Goal: Task Accomplishment & Management: Complete application form

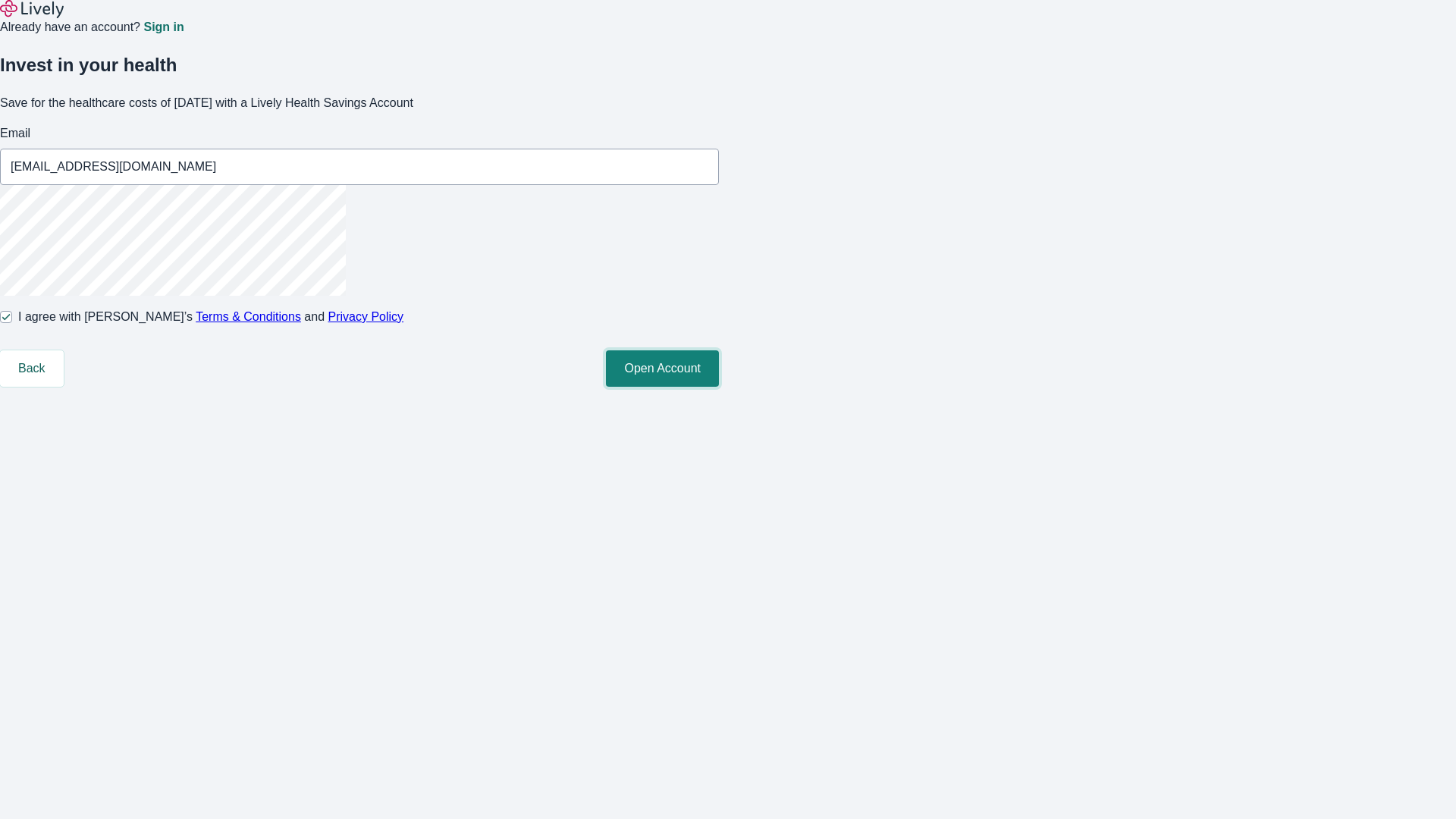
click at [719, 387] on button "Open Account" at bounding box center [662, 368] width 113 height 36
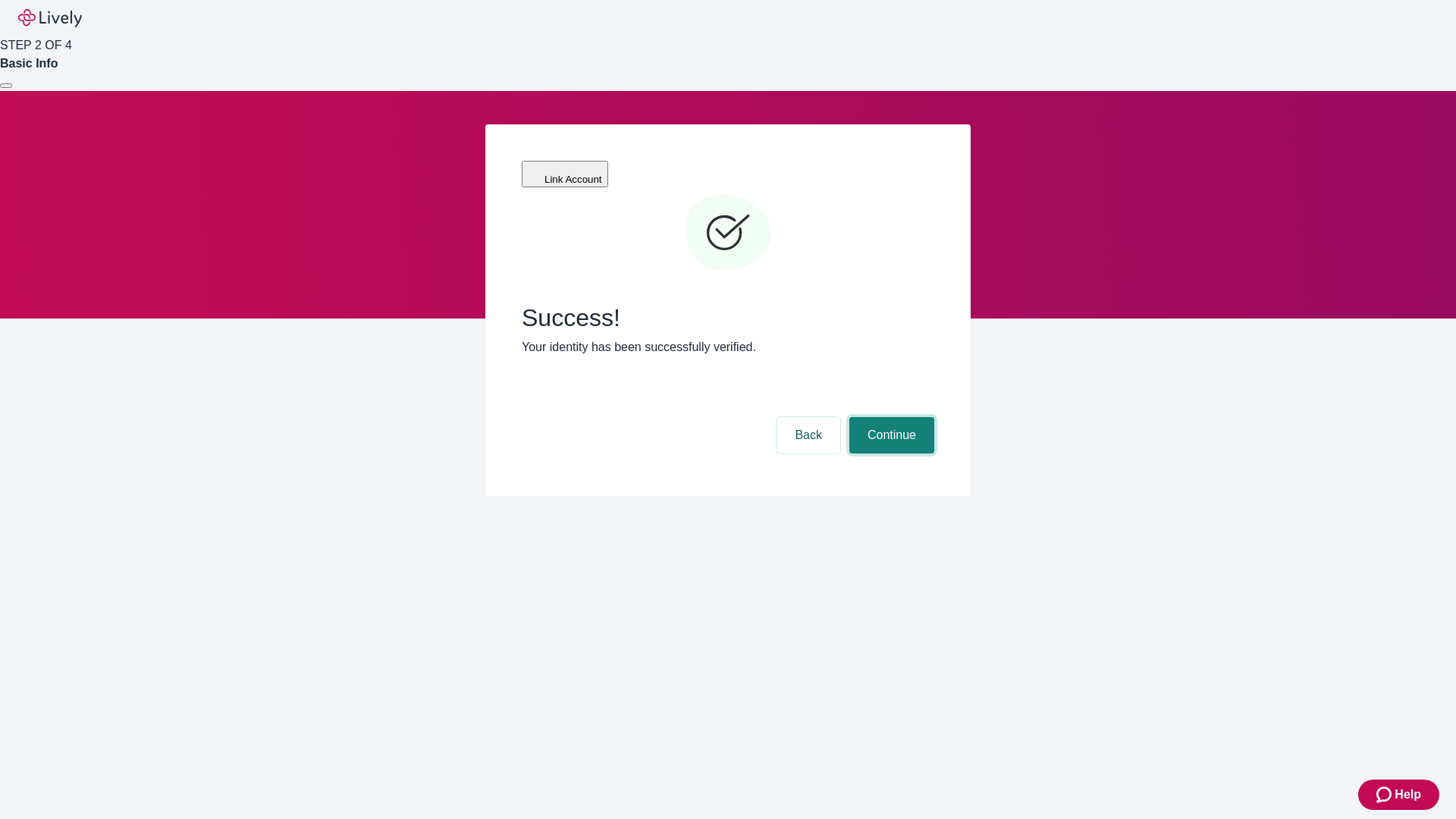
click at [889, 417] on button "Continue" at bounding box center [891, 435] width 85 height 36
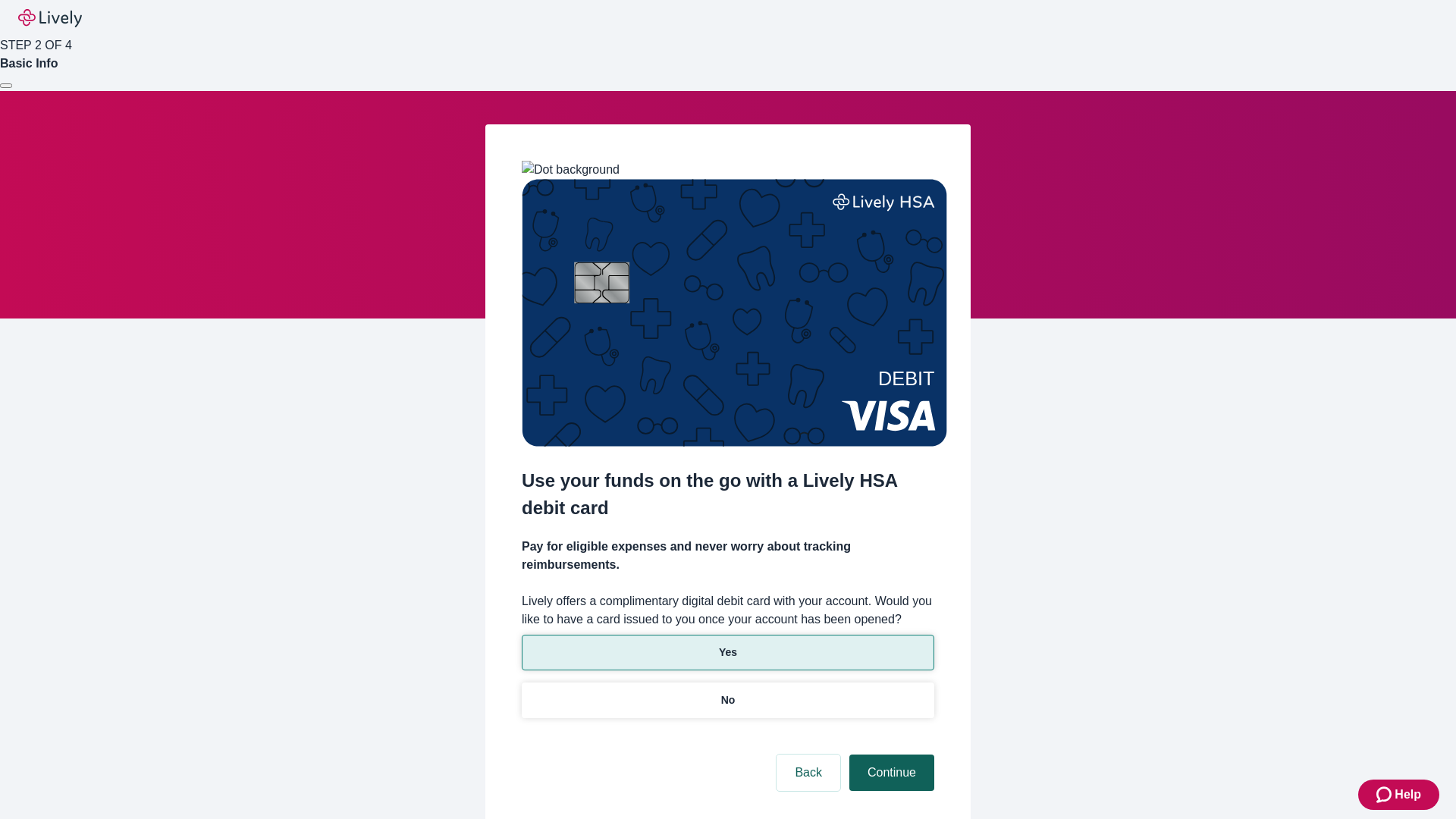
click at [728, 644] on p "Yes" at bounding box center [728, 652] width 18 height 16
click at [889, 755] on button "Continue" at bounding box center [891, 772] width 85 height 36
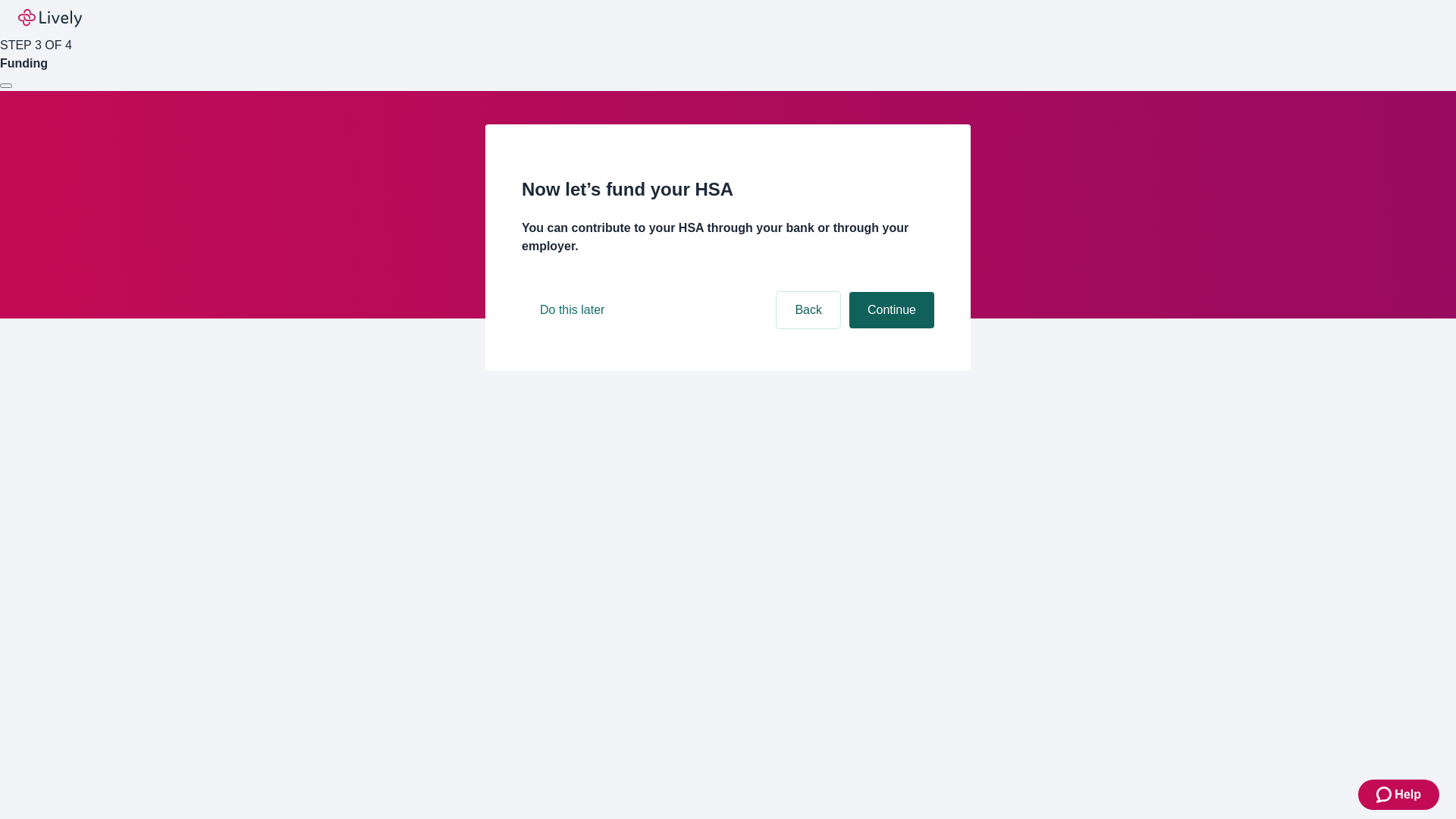
click at [889, 329] on button "Continue" at bounding box center [891, 310] width 85 height 36
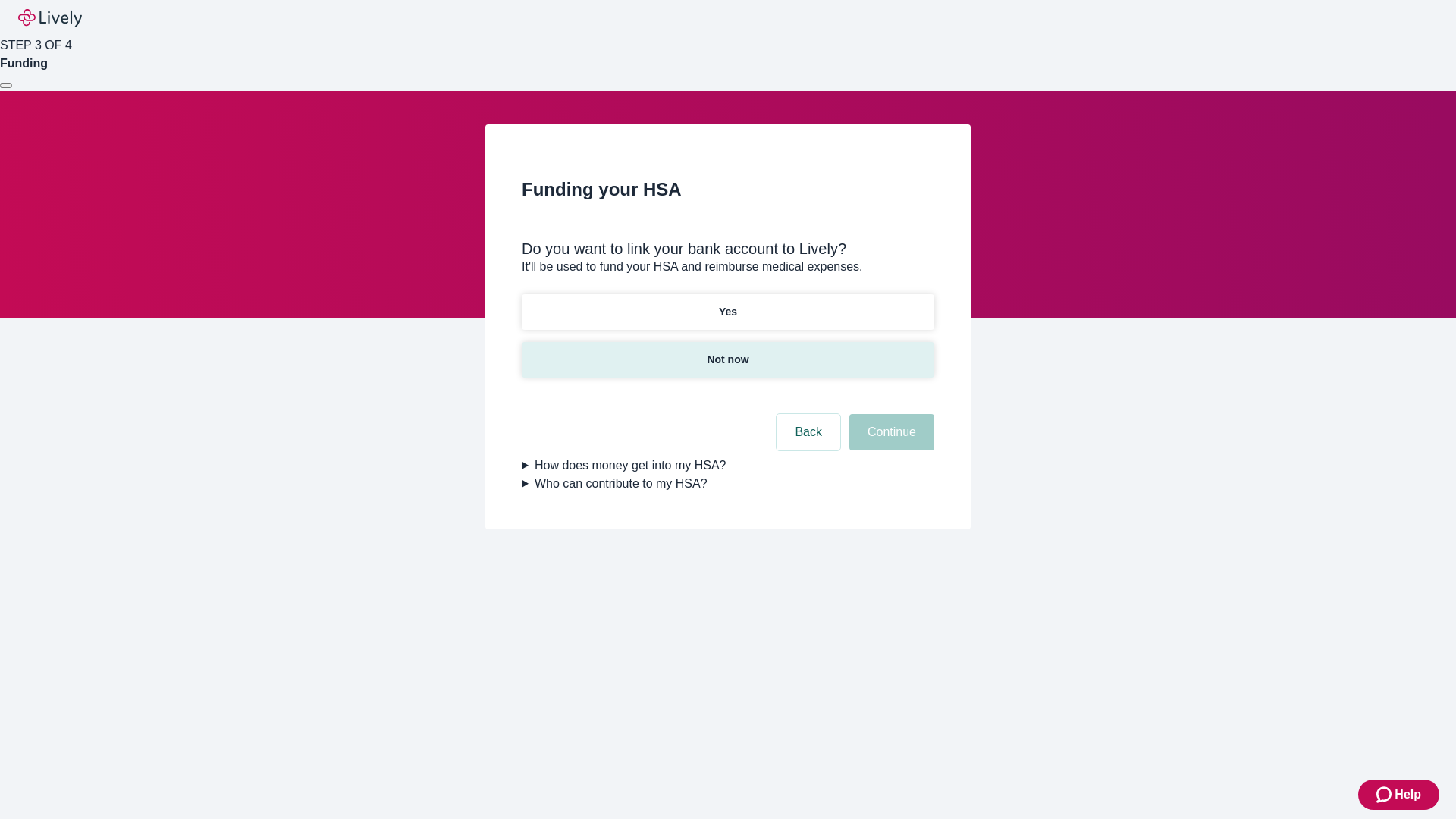
click at [728, 352] on p "Not now" at bounding box center [728, 360] width 42 height 16
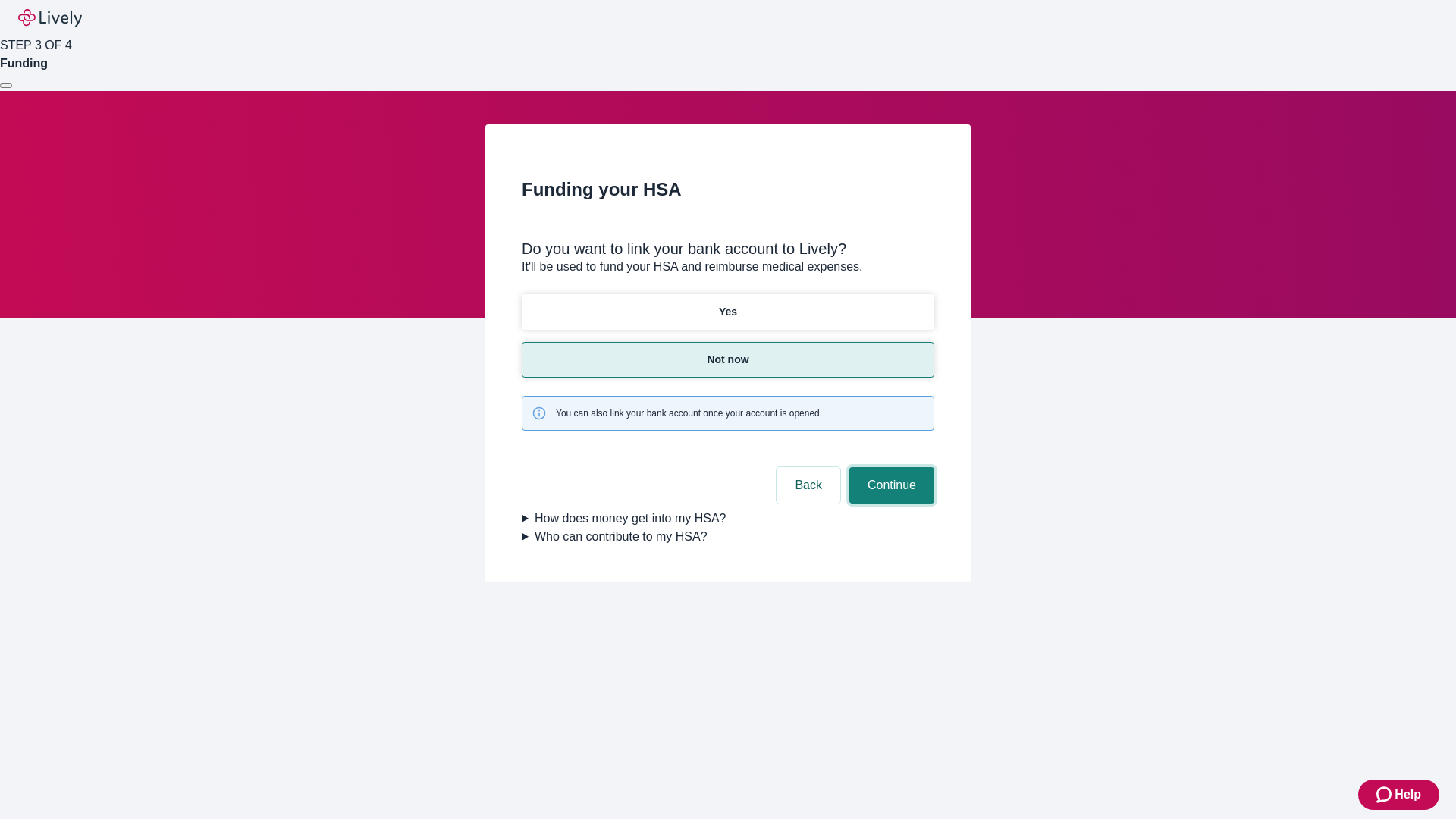
click at [889, 467] on button "Continue" at bounding box center [891, 485] width 85 height 36
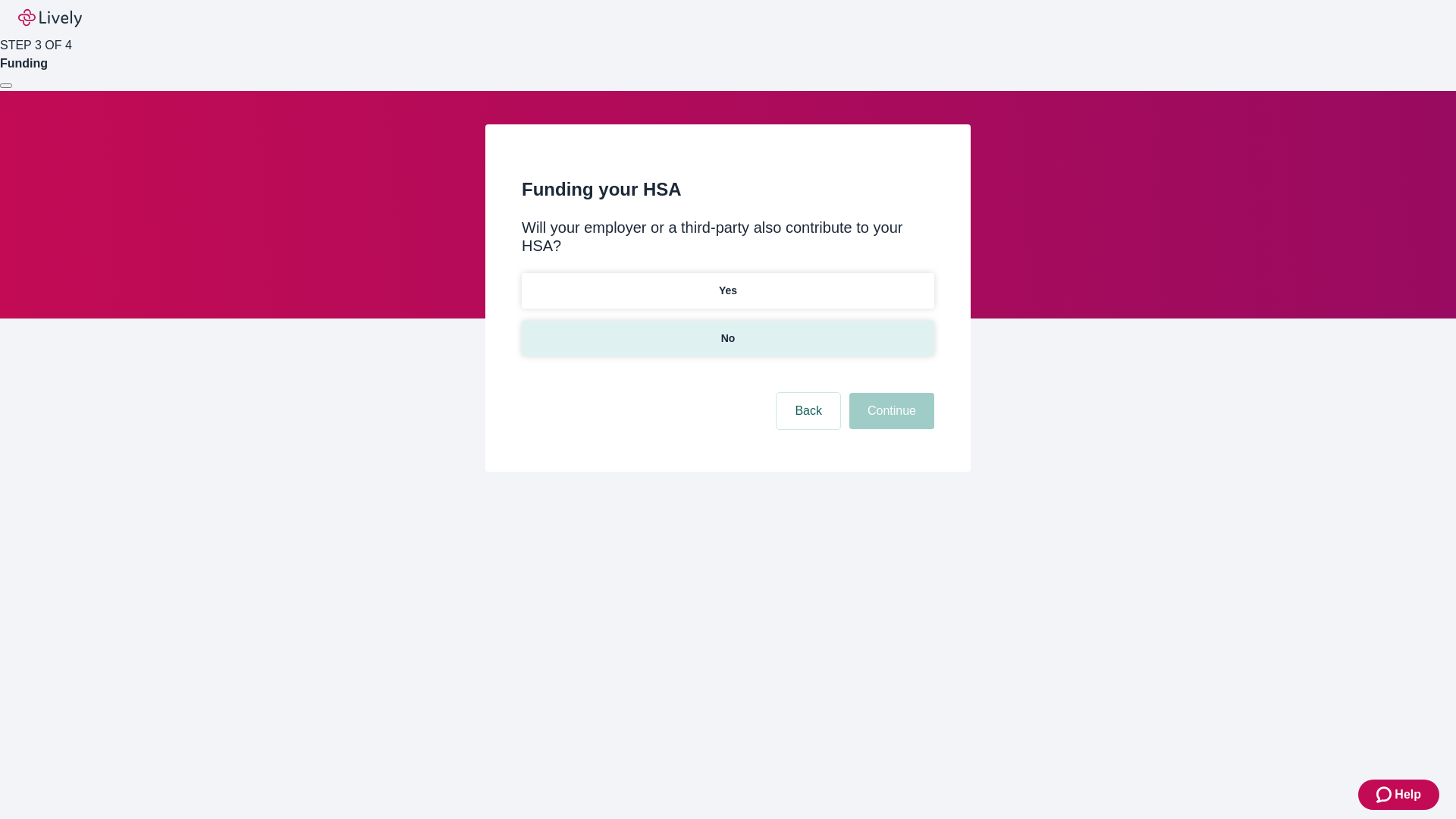
click at [728, 331] on p "No" at bounding box center [728, 338] width 14 height 16
click at [889, 393] on button "Continue" at bounding box center [891, 411] width 85 height 36
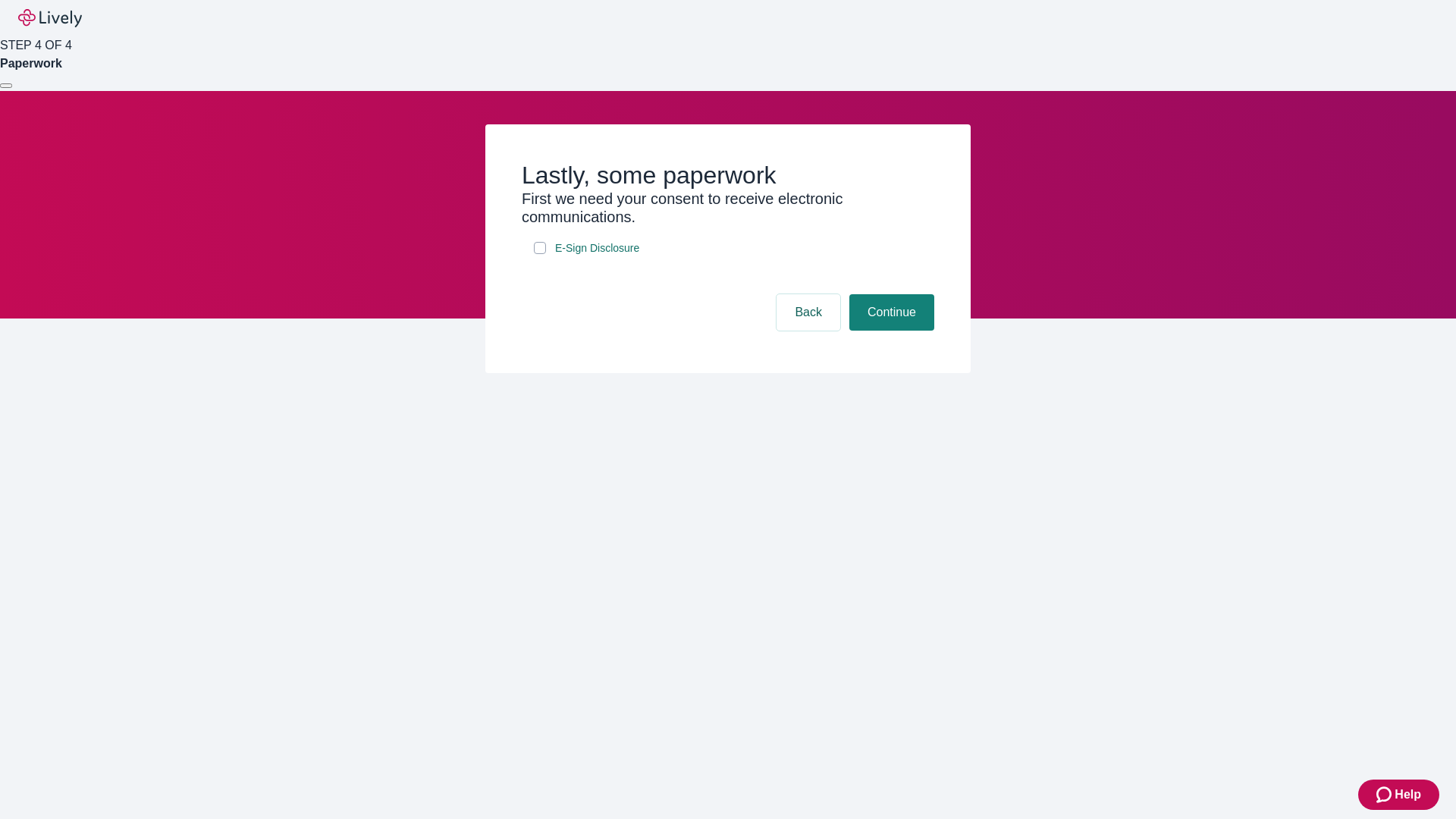
click at [540, 254] on input "E-Sign Disclosure" at bounding box center [540, 247] width 12 height 12
checkbox input "true"
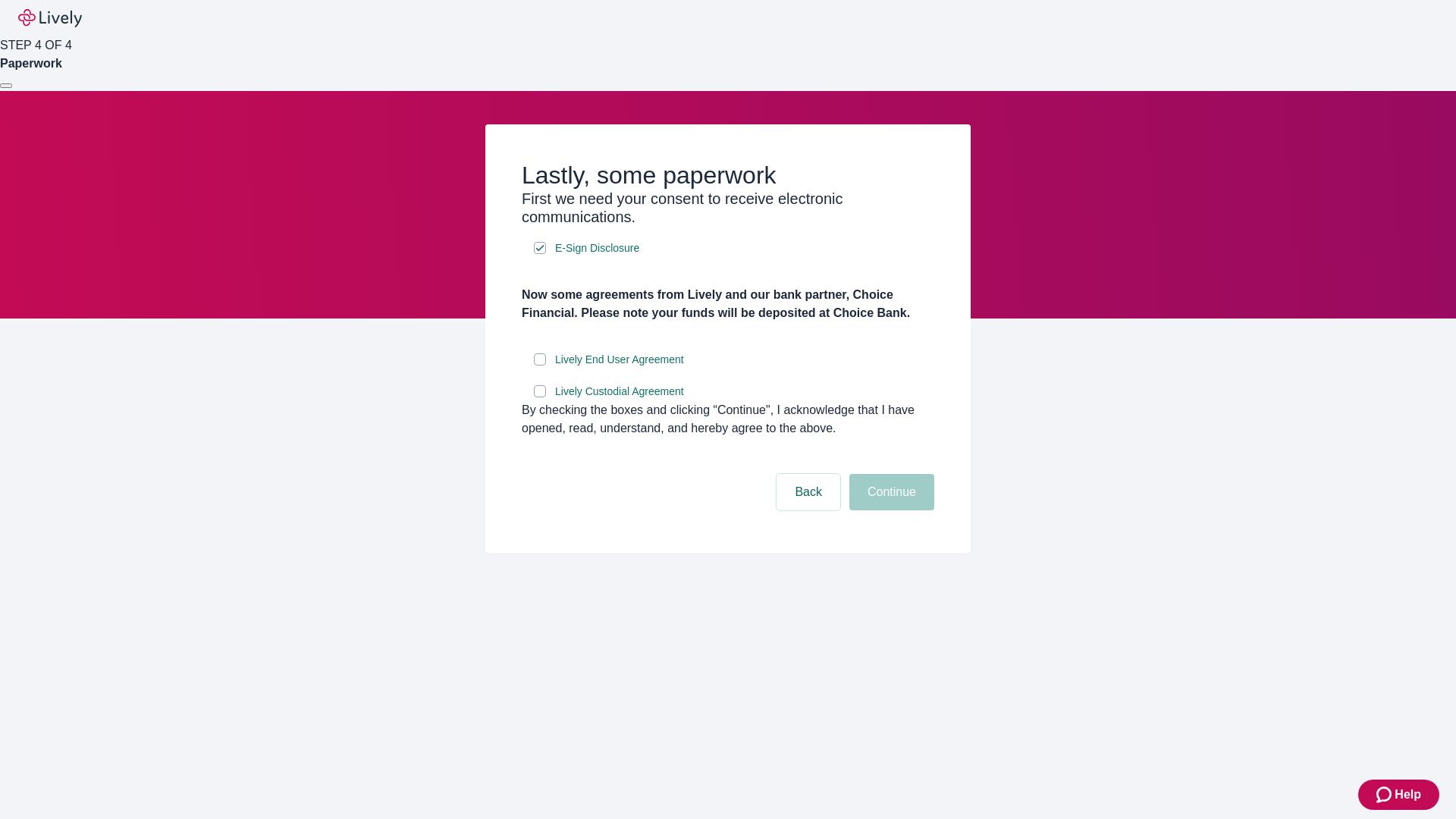
click at [540, 365] on input "Lively End User Agreement" at bounding box center [540, 359] width 12 height 12
checkbox input "true"
click at [540, 397] on input "Lively Custodial Agreement" at bounding box center [540, 390] width 12 height 12
checkbox input "true"
click at [889, 510] on button "Continue" at bounding box center [891, 491] width 85 height 36
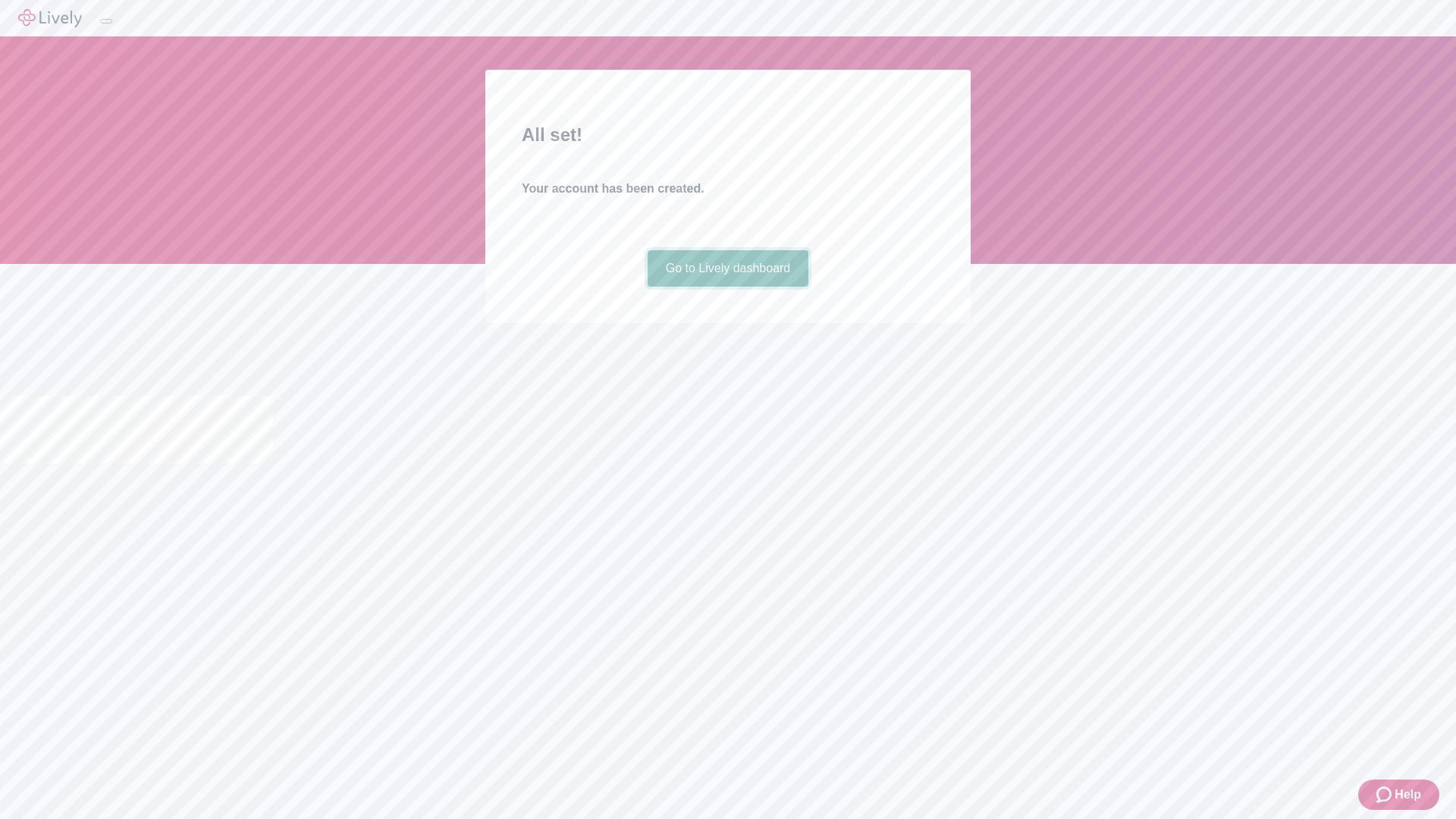
click at [728, 287] on link "Go to Lively dashboard" at bounding box center [728, 268] width 162 height 36
